Goal: Task Accomplishment & Management: Manage account settings

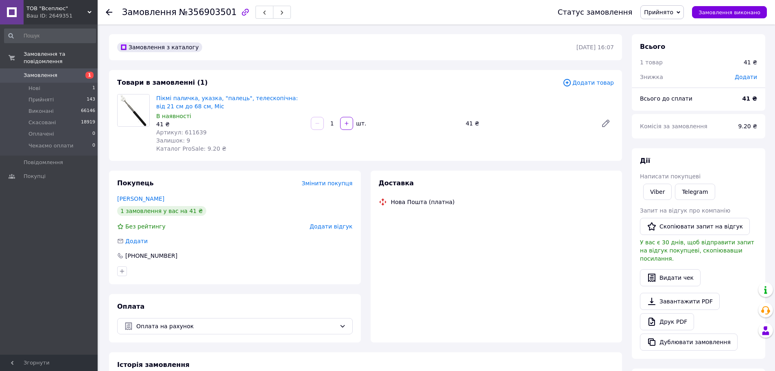
click at [679, 17] on span "Прийнято" at bounding box center [662, 12] width 44 height 14
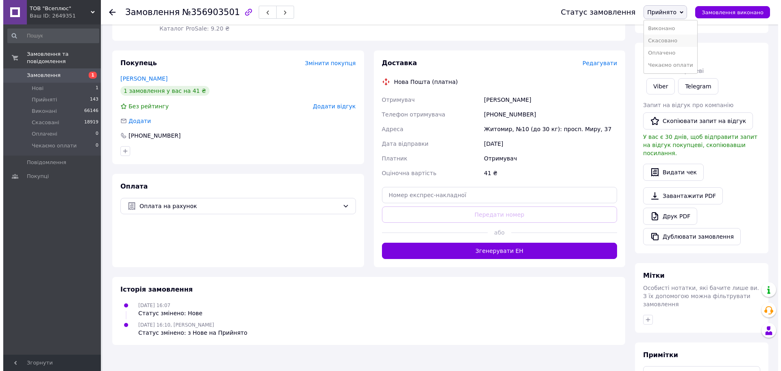
scroll to position [122, 0]
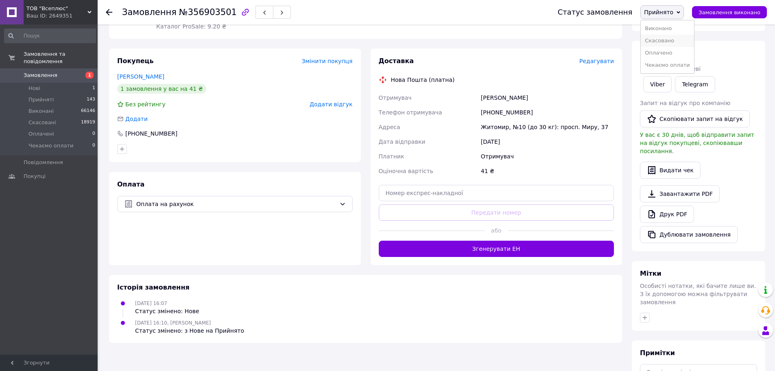
click at [676, 43] on li "Скасовано" at bounding box center [667, 41] width 53 height 12
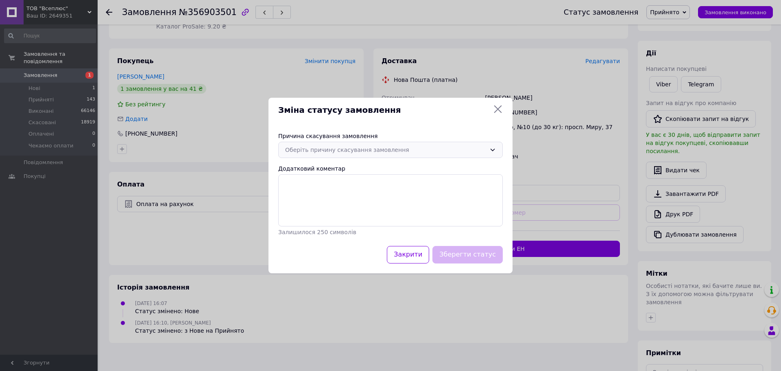
click at [338, 147] on div "Оберіть причину скасування замовлення" at bounding box center [385, 149] width 201 height 9
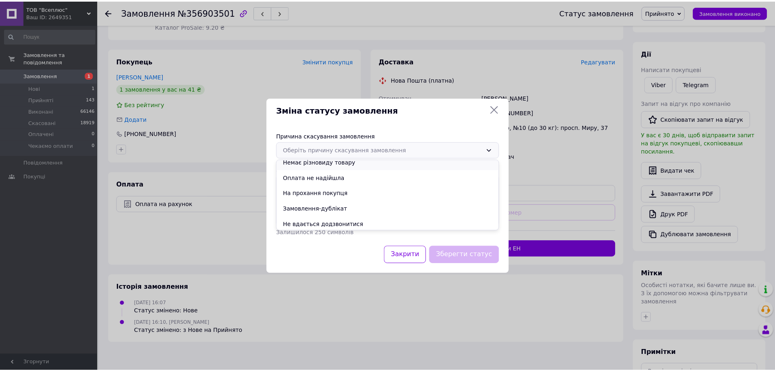
scroll to position [38, 0]
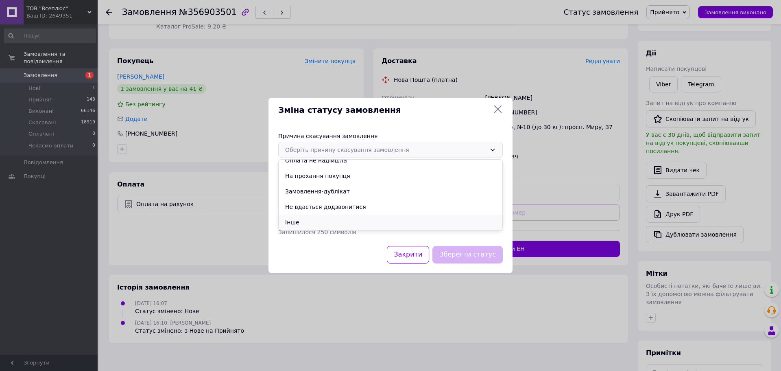
click at [297, 220] on li "Інше" at bounding box center [391, 221] width 224 height 15
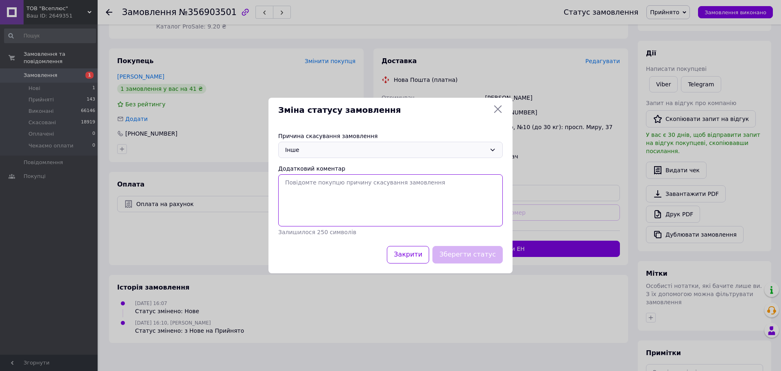
click at [308, 179] on textarea "Додатковий коментар" at bounding box center [390, 200] width 225 height 52
drag, startPoint x: 312, startPoint y: 185, endPoint x: 284, endPoint y: 181, distance: 29.1
click at [284, 181] on textarea "Малолітня особа зробила замовлення заради розваги," at bounding box center [390, 200] width 225 height 52
click at [439, 184] on textarea "Неповнолітня особа зробила замовлення заради розваги," at bounding box center [390, 200] width 225 height 52
type textarea "Неповнолітня особа зробила замовлення заради розваги."
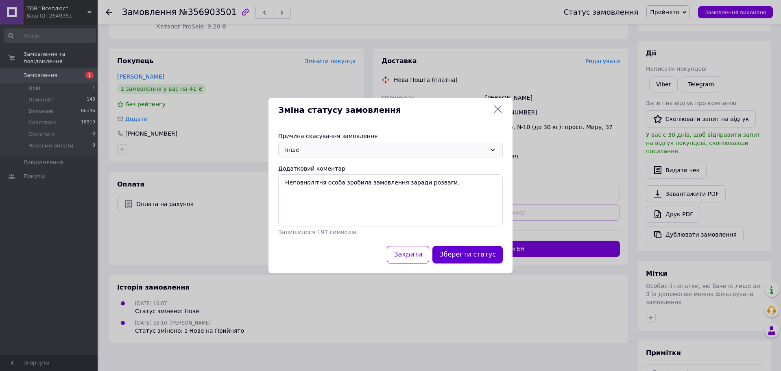
click at [484, 258] on button "Зберегти статус" at bounding box center [468, 254] width 70 height 17
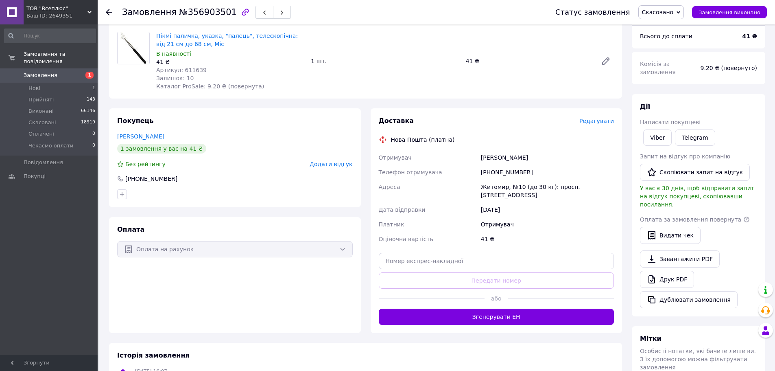
scroll to position [0, 0]
